Goal: Transaction & Acquisition: Download file/media

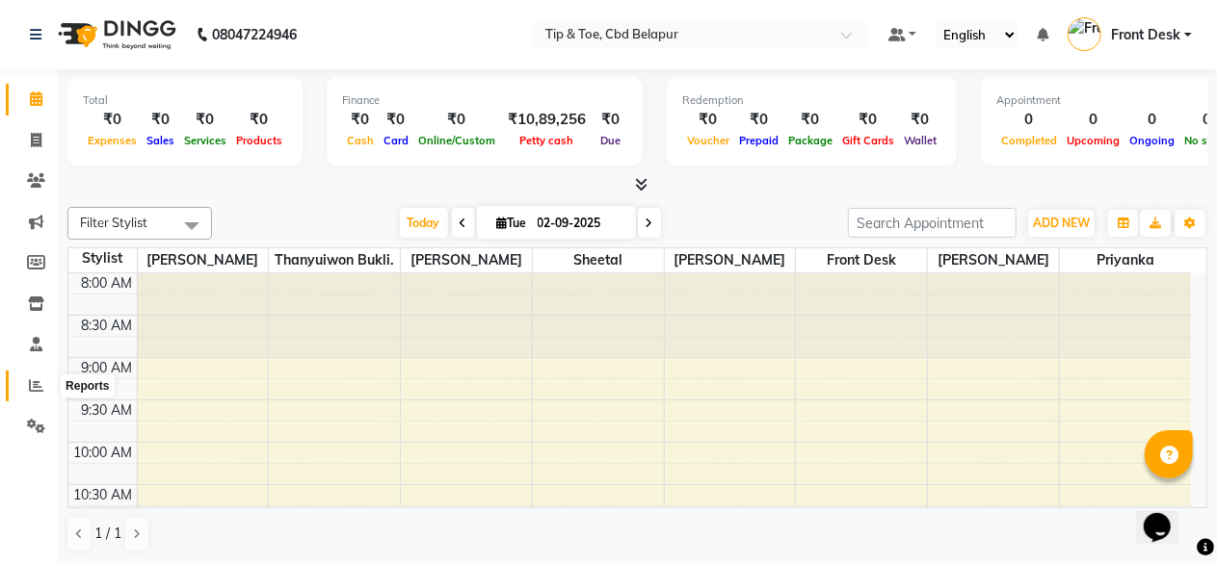
click at [35, 386] on icon at bounding box center [36, 386] width 14 height 14
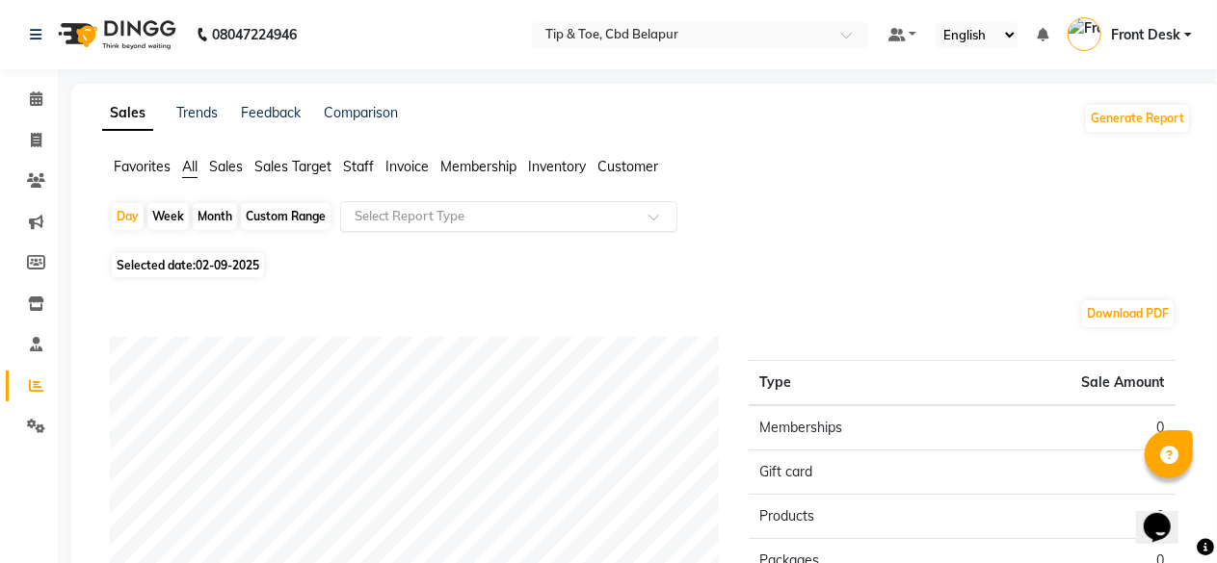
click at [397, 209] on input "text" at bounding box center [489, 216] width 277 height 19
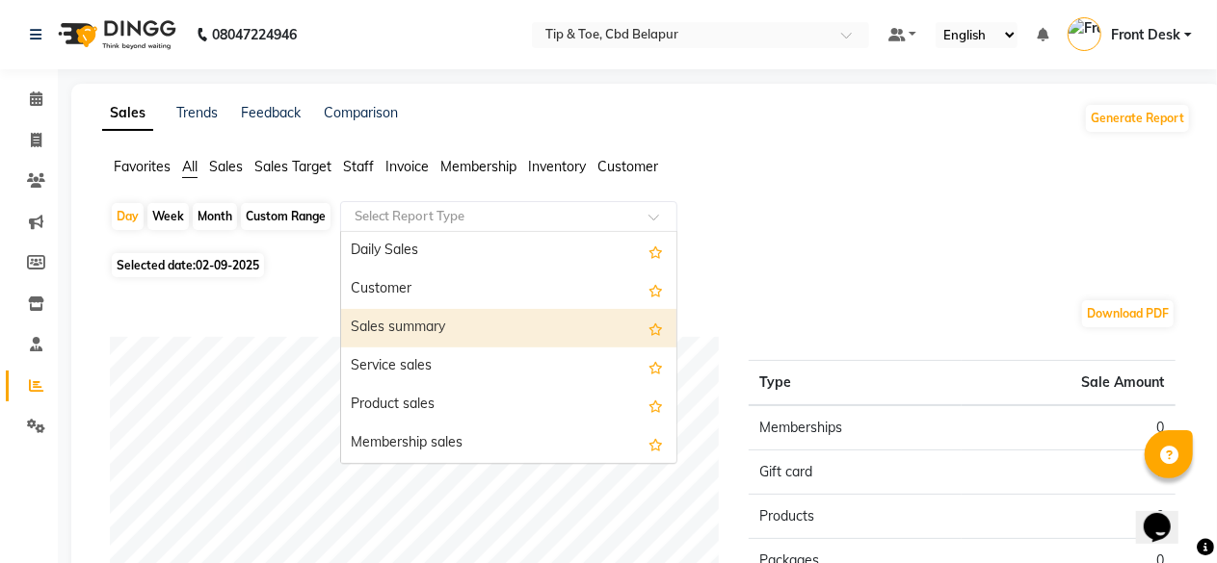
click at [399, 319] on div "Sales summary" at bounding box center [508, 328] width 335 height 39
select select "full_report"
select select "pdf"
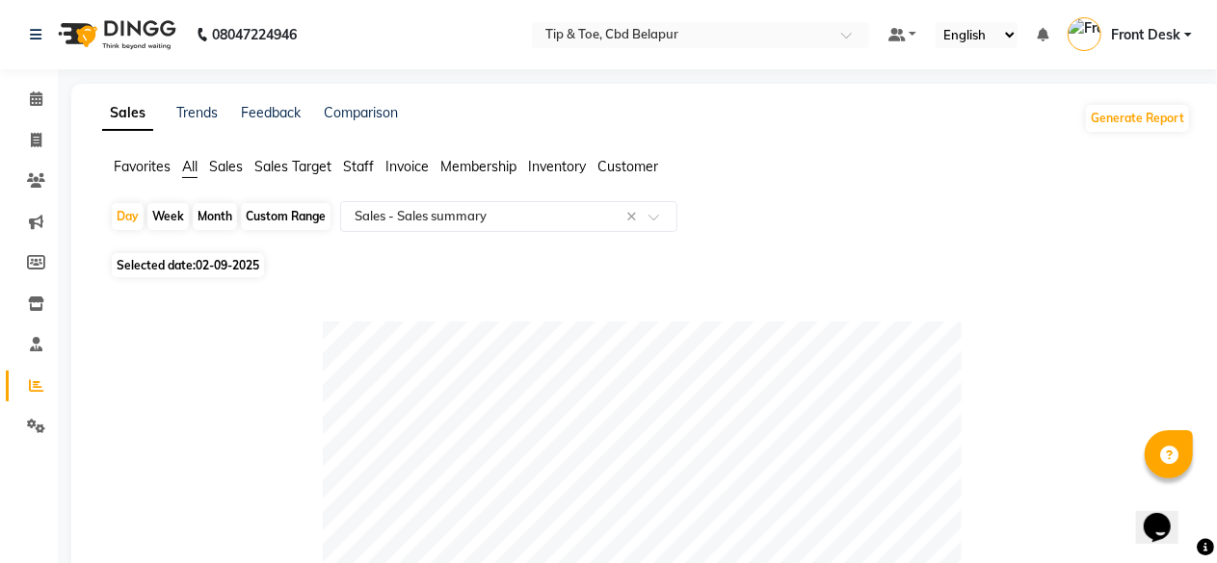
click at [210, 209] on div "Month" at bounding box center [215, 216] width 44 height 27
select select "9"
select select "2025"
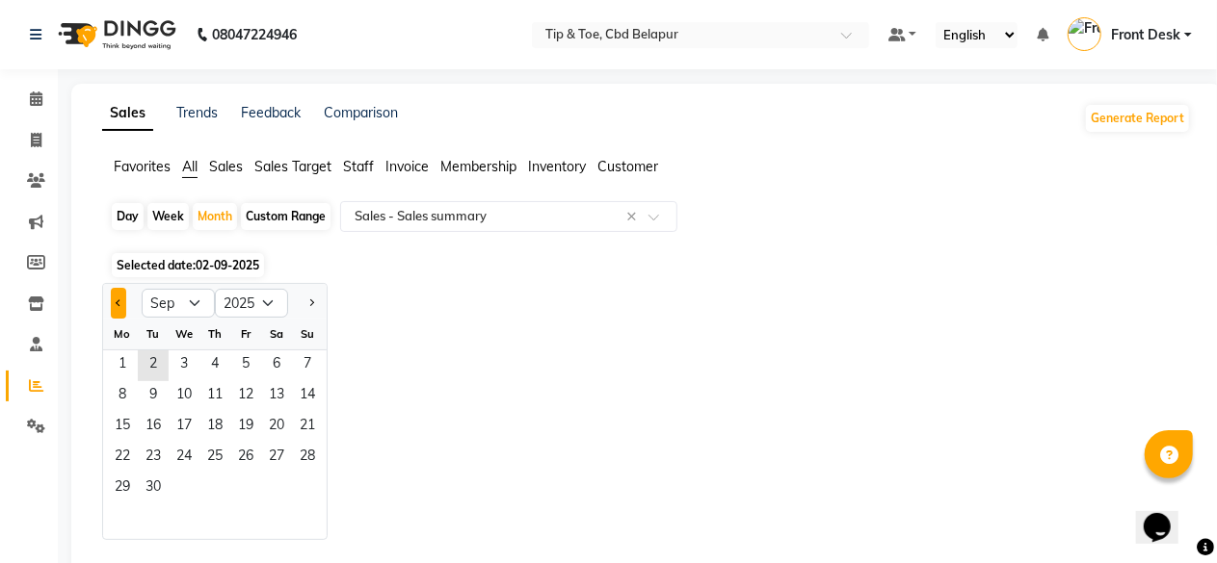
click at [119, 294] on button "Previous month" at bounding box center [118, 303] width 15 height 31
select select "8"
click at [244, 359] on span "1" at bounding box center [245, 366] width 31 height 31
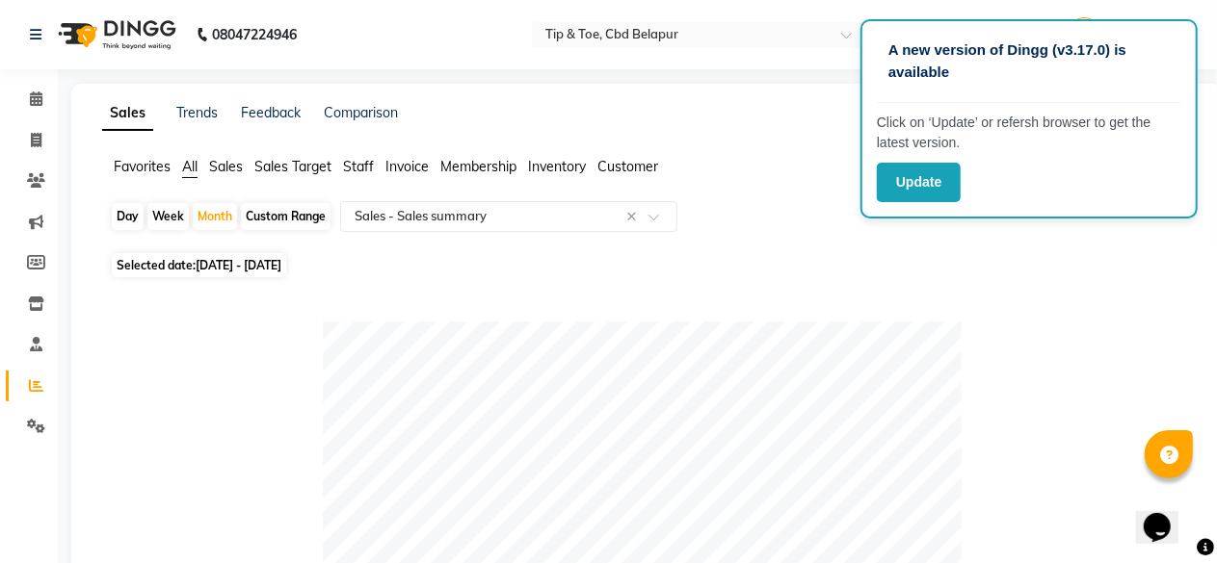
click at [222, 258] on span "[DATE] - [DATE]" at bounding box center [239, 265] width 86 height 14
select select "8"
select select "2025"
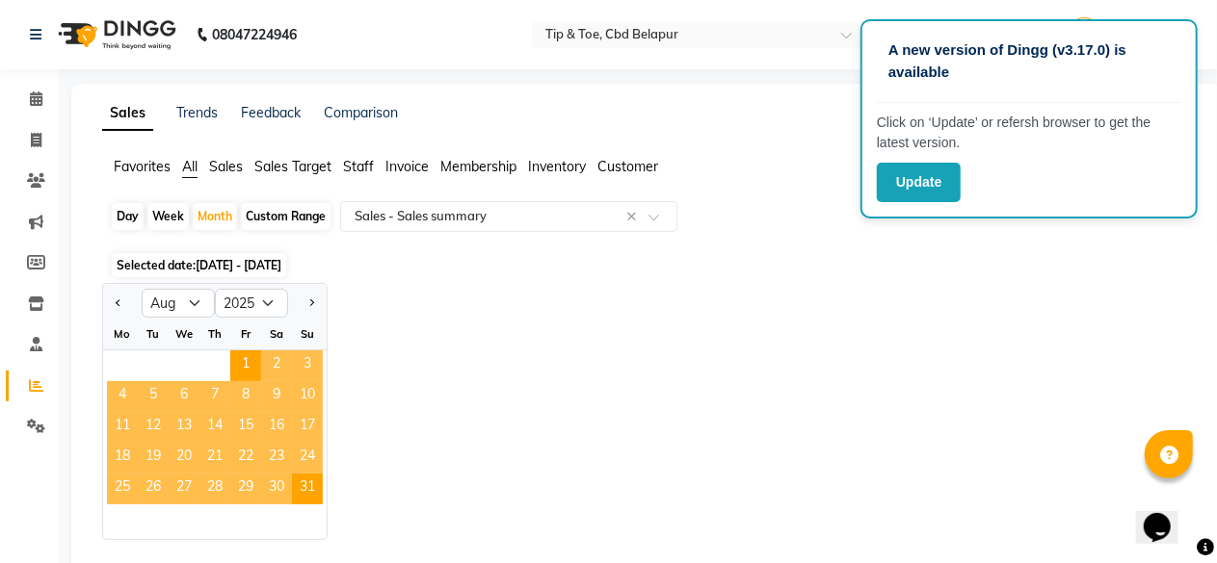
click at [109, 301] on div at bounding box center [122, 303] width 39 height 31
click at [121, 300] on button "Previous month" at bounding box center [118, 303] width 15 height 31
select select "7"
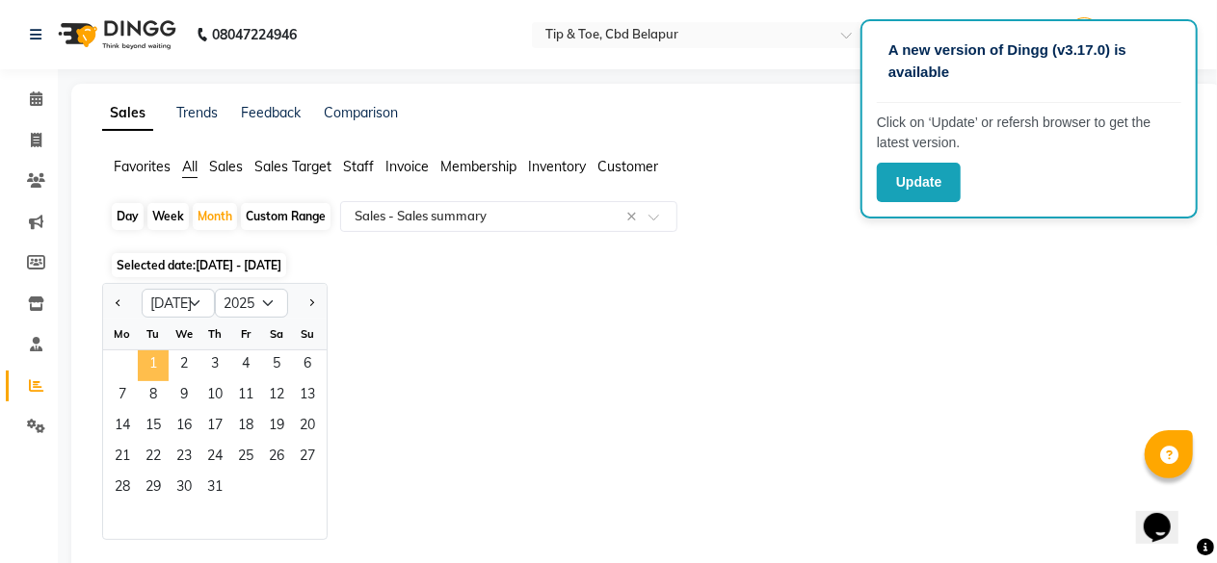
click at [152, 358] on span "1" at bounding box center [153, 366] width 31 height 31
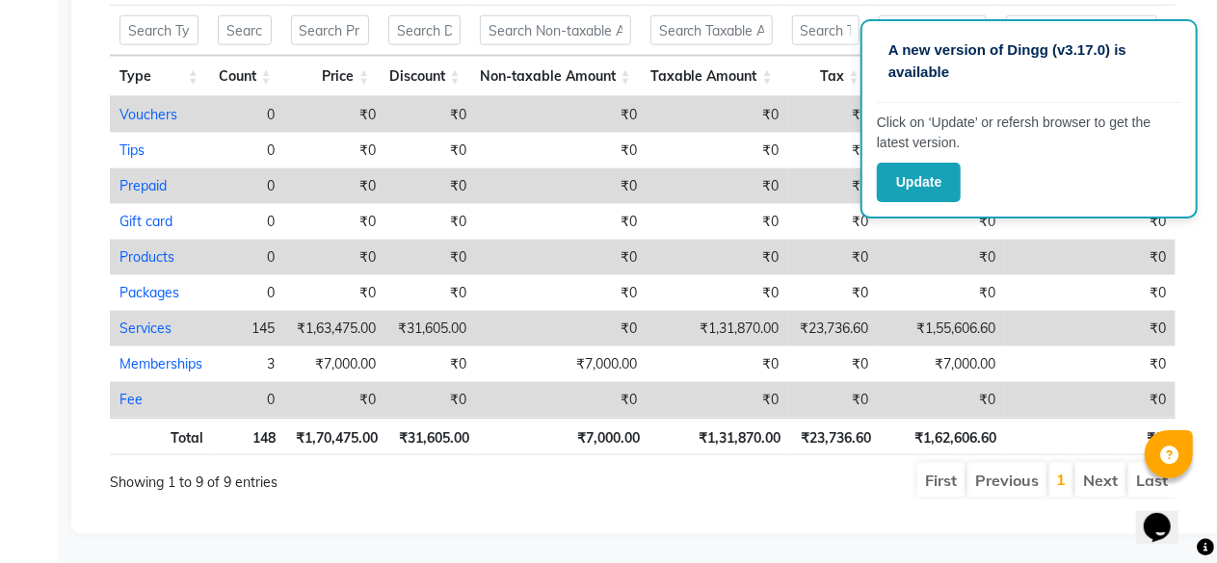
scroll to position [1083, 0]
click at [924, 188] on button "Update" at bounding box center [919, 182] width 84 height 39
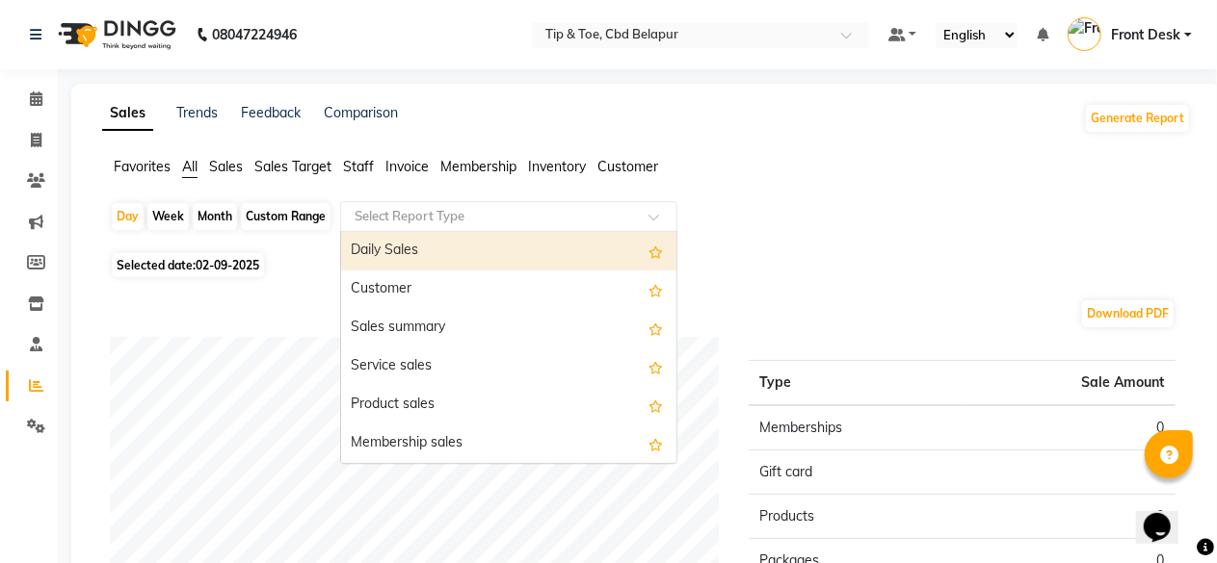
click at [357, 222] on input "text" at bounding box center [489, 216] width 277 height 19
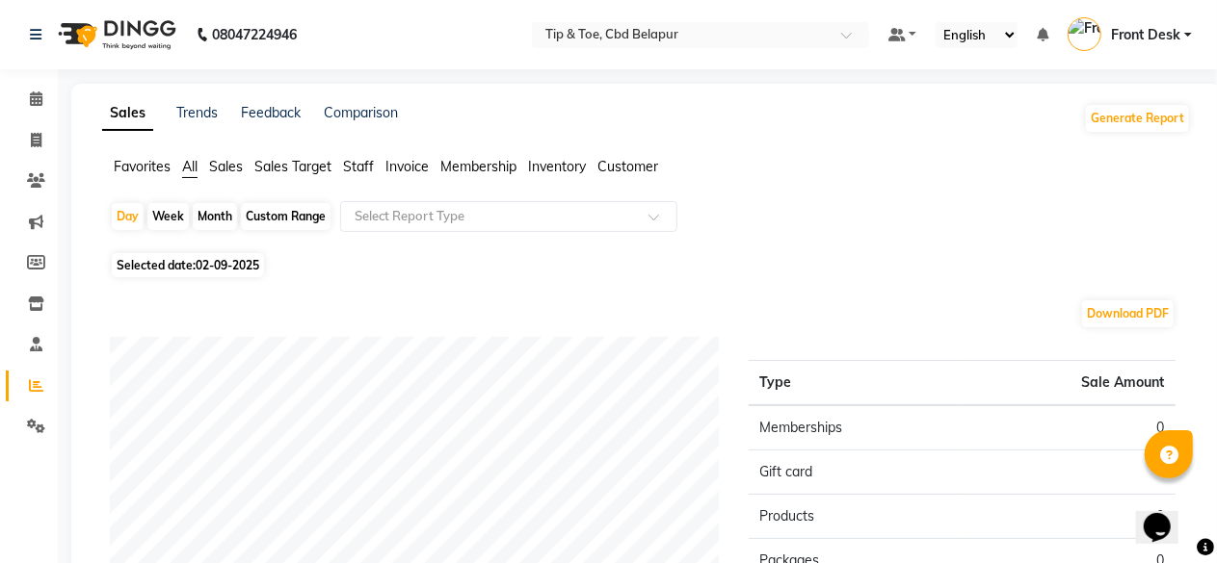
click at [241, 305] on div "Download PDF" at bounding box center [642, 314] width 1065 height 31
click at [222, 165] on span "Sales" at bounding box center [226, 166] width 34 height 17
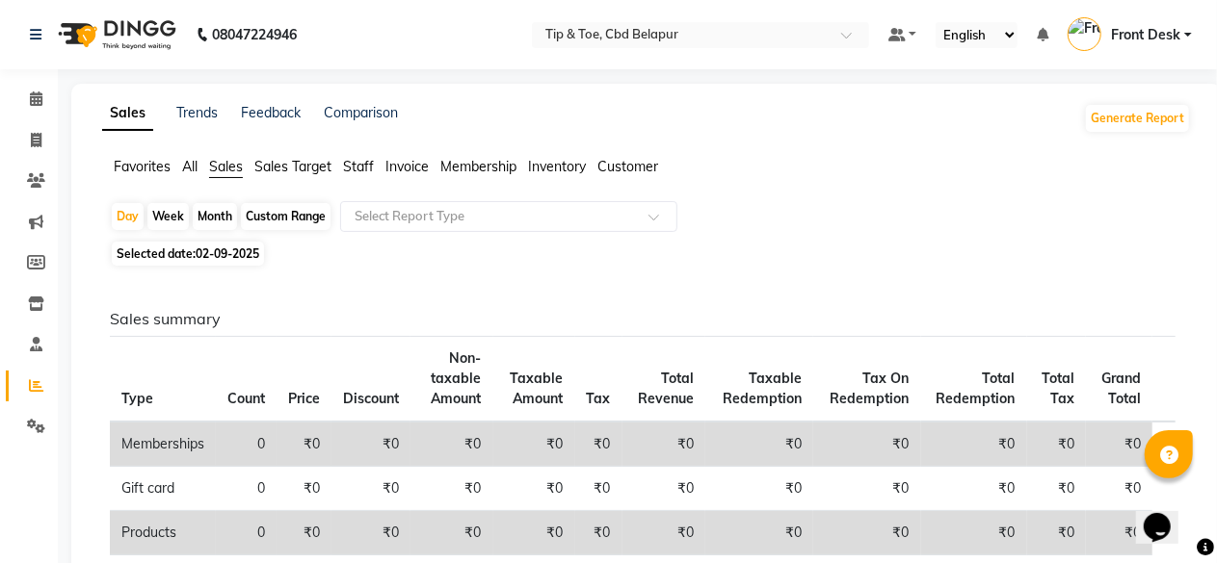
click at [227, 203] on div "Month" at bounding box center [215, 216] width 44 height 27
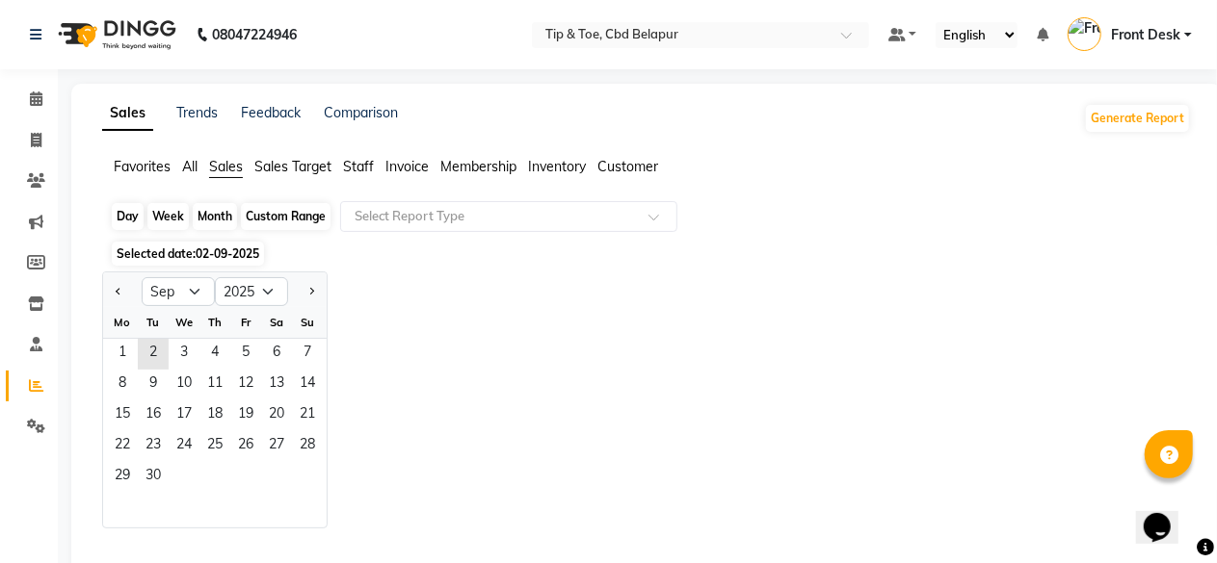
click at [227, 203] on div "Month" at bounding box center [215, 216] width 44 height 27
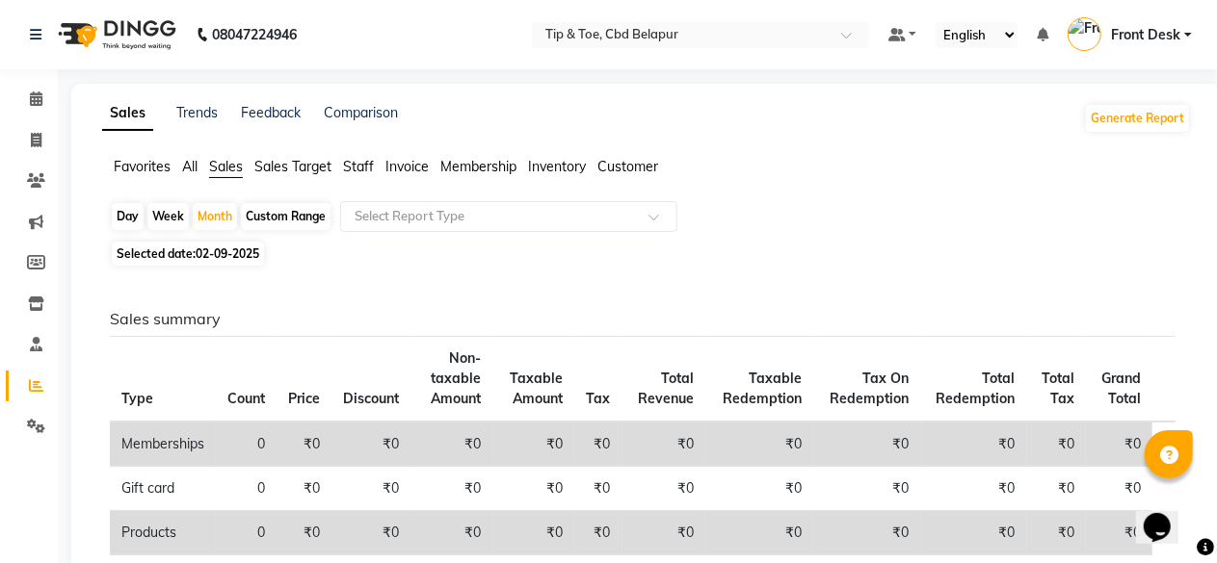
click at [189, 245] on span "Selected date: 02-09-2025" at bounding box center [188, 254] width 152 height 24
select select "9"
select select "2025"
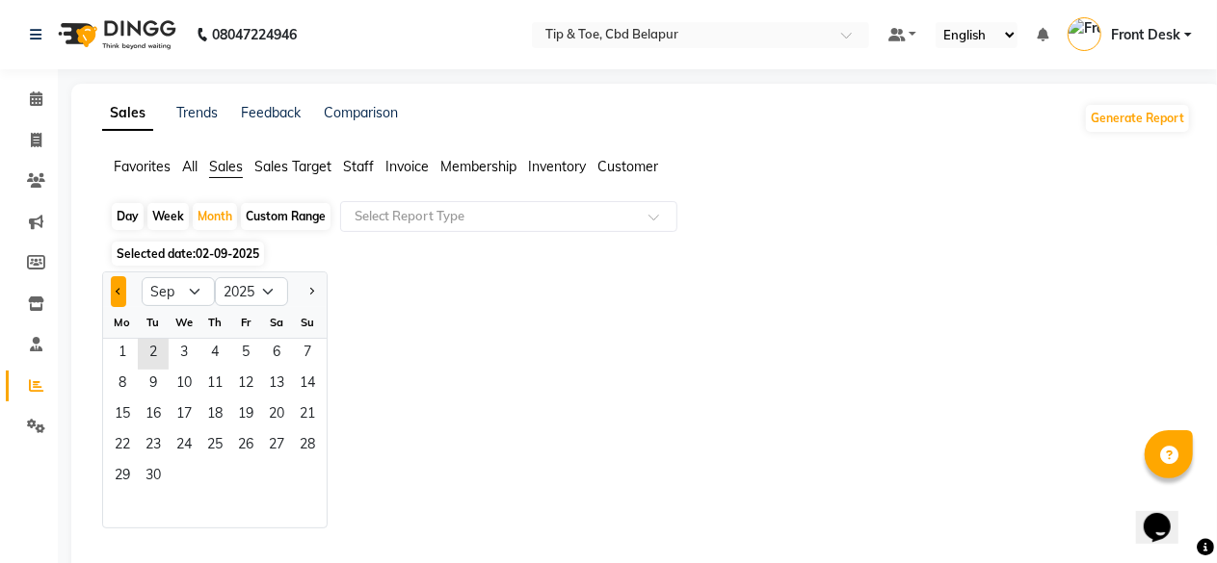
click at [123, 292] on button "Previous month" at bounding box center [118, 291] width 15 height 31
select select "7"
click at [154, 349] on span "1" at bounding box center [153, 354] width 31 height 31
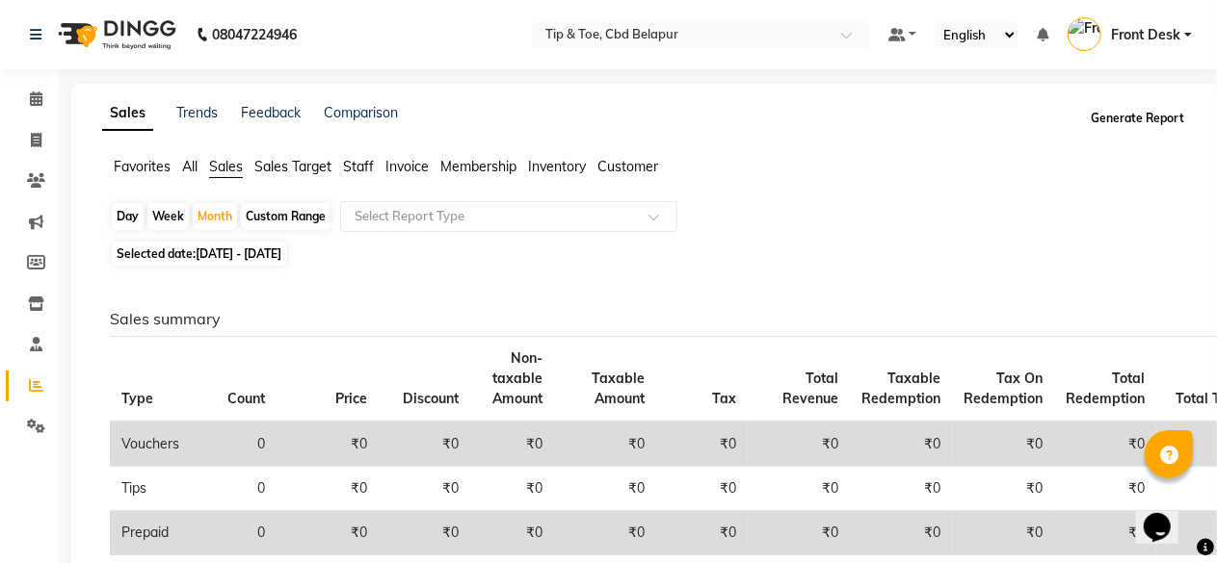
click at [1117, 115] on button "Generate Report" at bounding box center [1137, 118] width 103 height 27
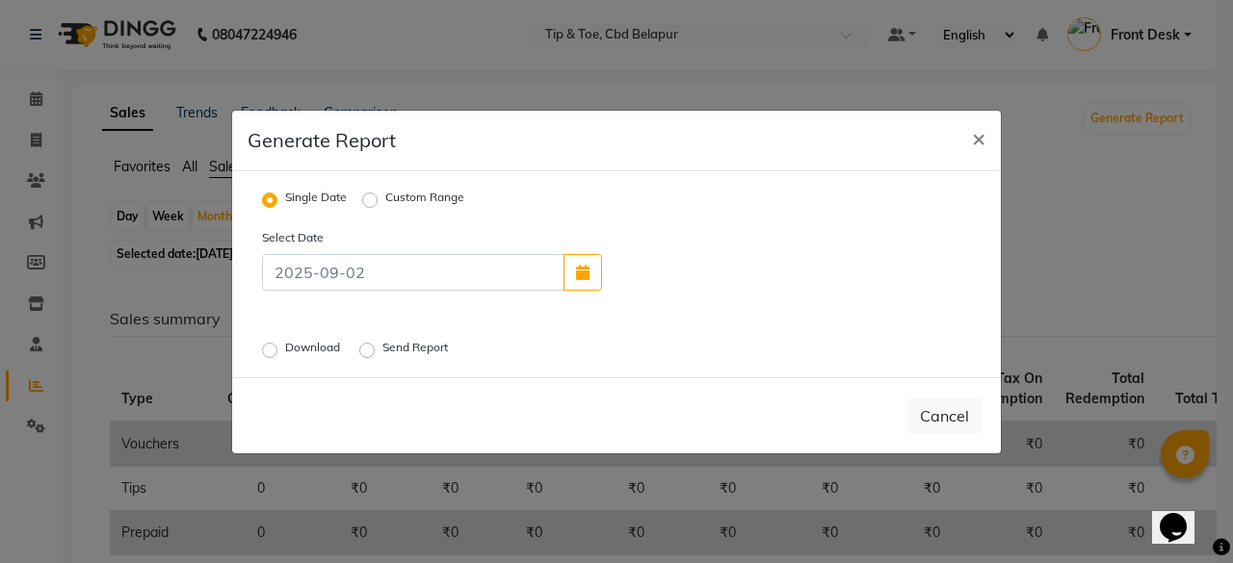
click at [285, 350] on label "Download" at bounding box center [314, 350] width 59 height 23
click at [275, 350] on input "Download" at bounding box center [272, 349] width 13 height 13
radio input "true"
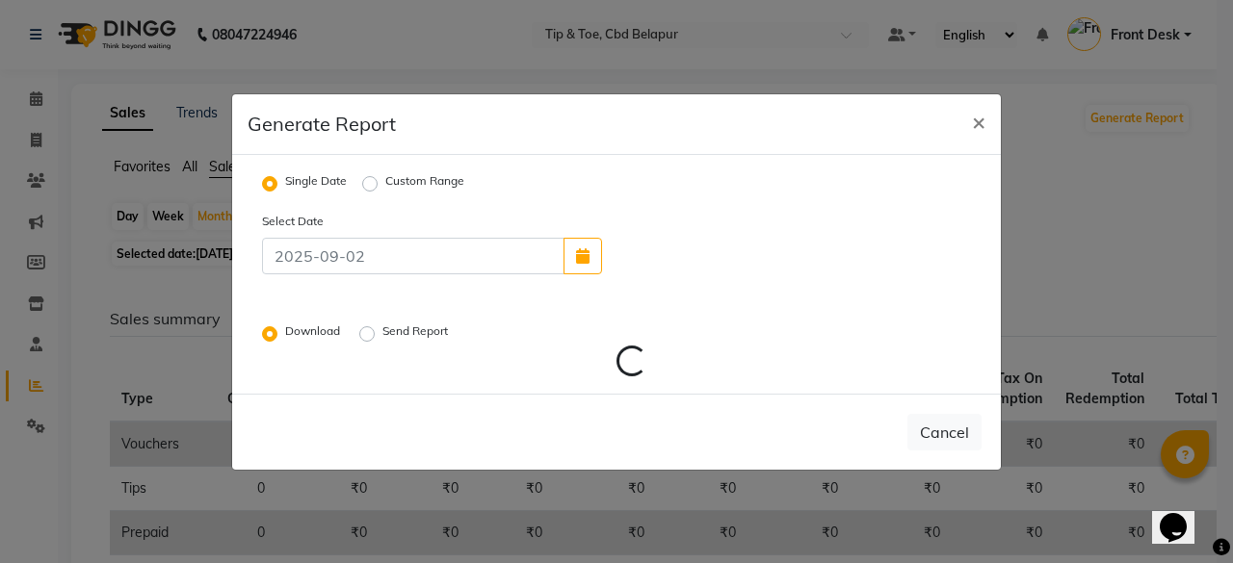
click at [370, 174] on div "Custom Range" at bounding box center [413, 183] width 102 height 23
click at [385, 178] on label "Custom Range" at bounding box center [424, 183] width 79 height 23
click at [369, 178] on input "Custom Range" at bounding box center [372, 182] width 13 height 13
radio input "true"
select select "9"
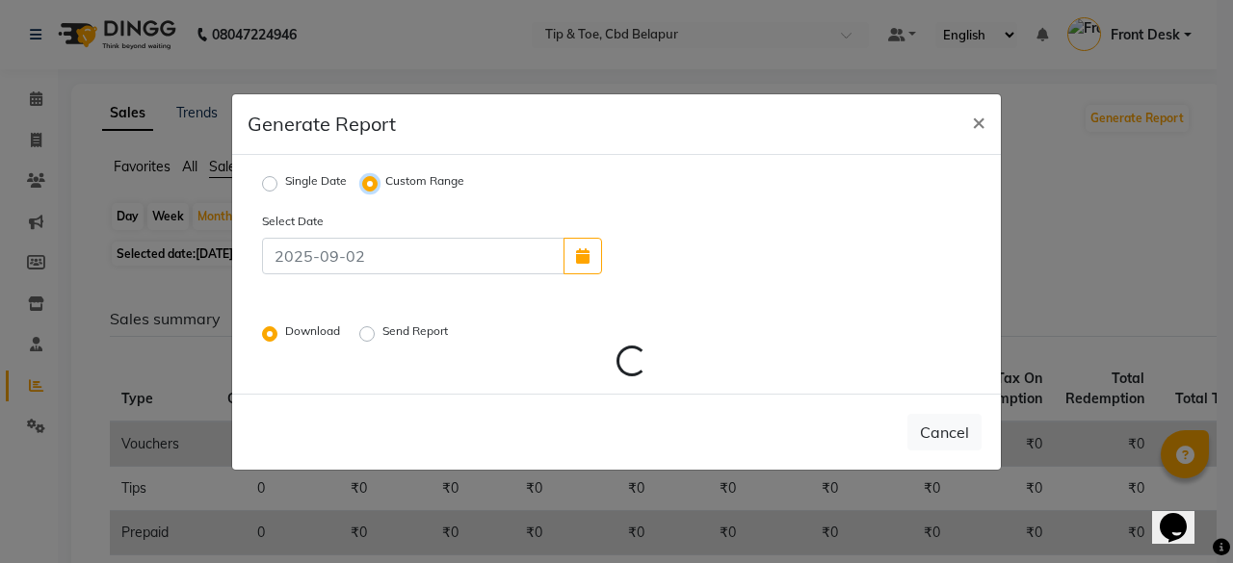
select select "2025"
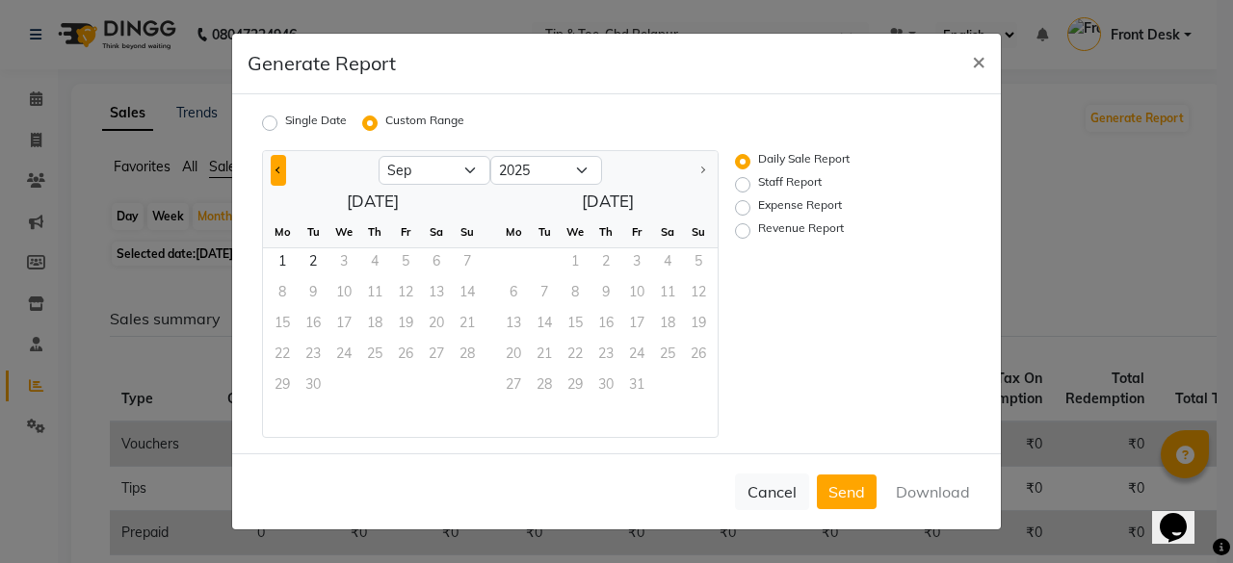
click at [277, 165] on button "Previous month" at bounding box center [278, 170] width 15 height 31
select select "7"
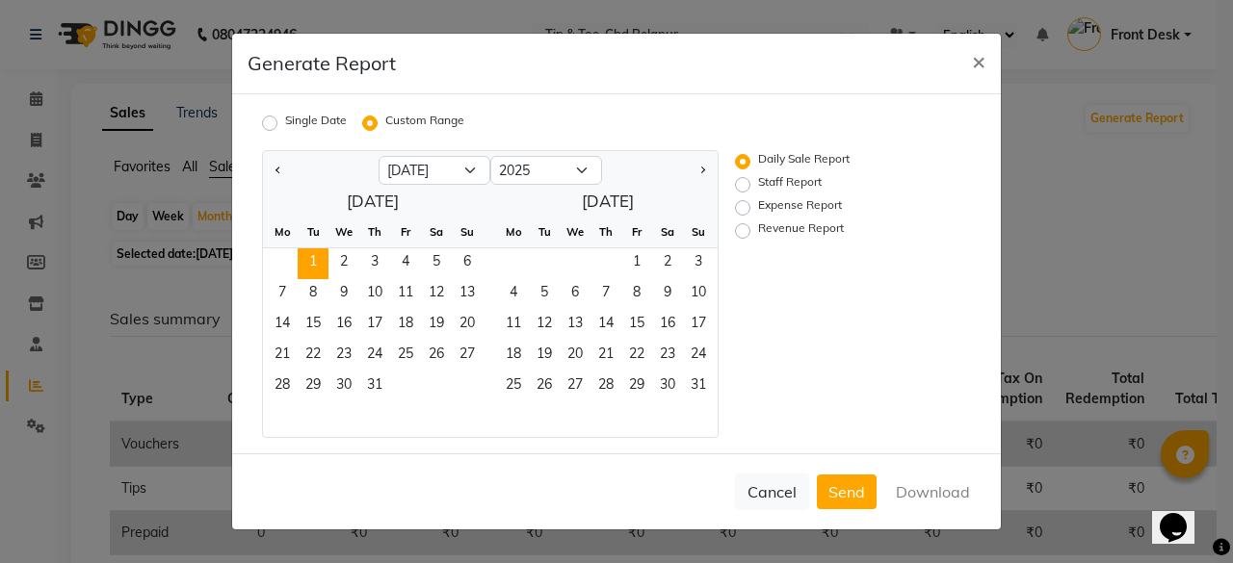
click at [312, 259] on span "1" at bounding box center [313, 264] width 31 height 31
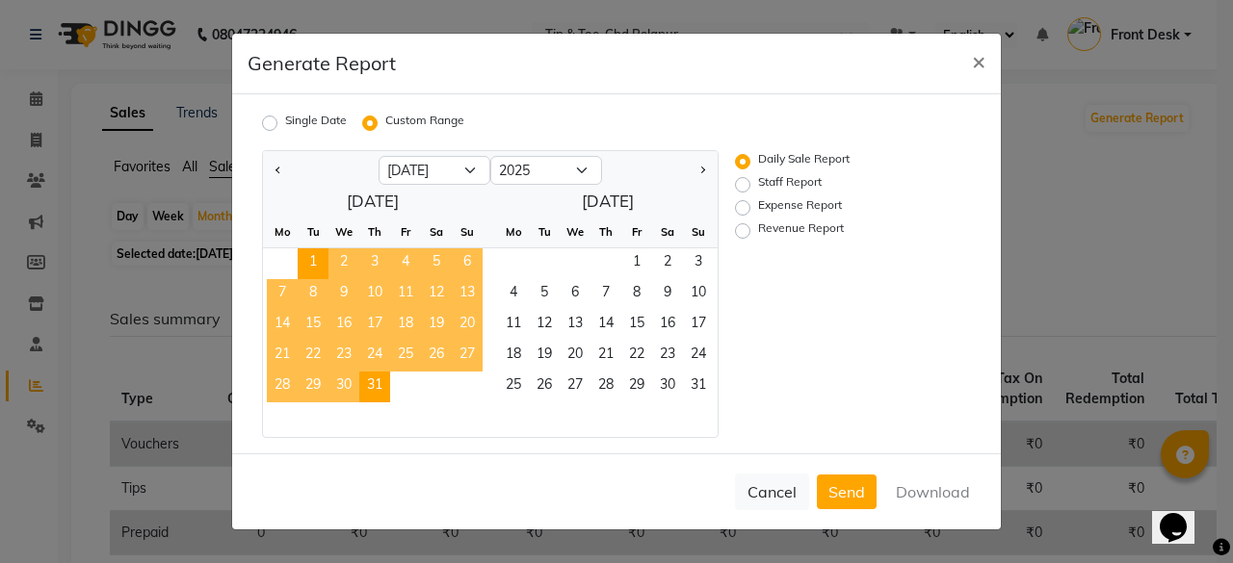
click at [373, 390] on span "31" at bounding box center [374, 387] width 31 height 31
click at [934, 497] on button "Download" at bounding box center [932, 492] width 97 height 35
